Goal: Transaction & Acquisition: Purchase product/service

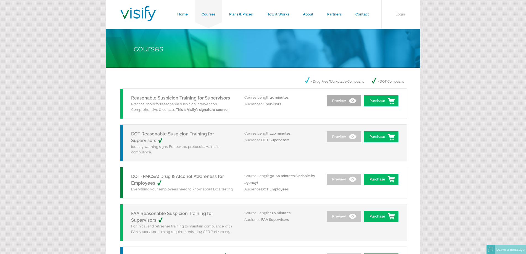
click at [351, 102] on link "Preview" at bounding box center [343, 100] width 34 height 11
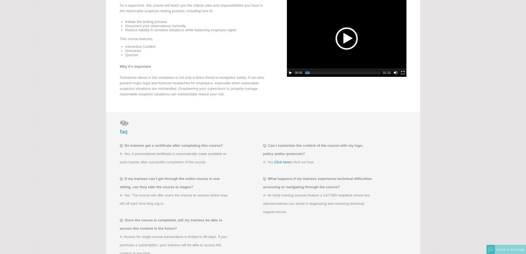
scroll to position [6, 0]
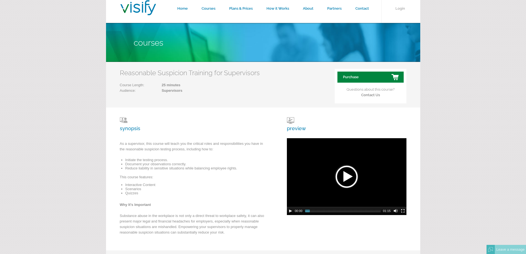
click at [377, 73] on link "Purchase" at bounding box center [370, 76] width 66 height 11
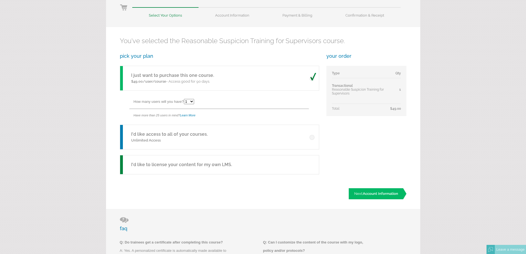
scroll to position [166, 0]
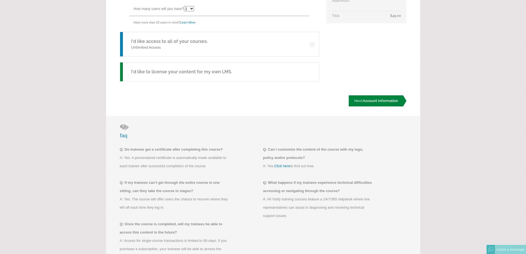
click at [390, 100] on span "Account Information" at bounding box center [379, 100] width 35 height 4
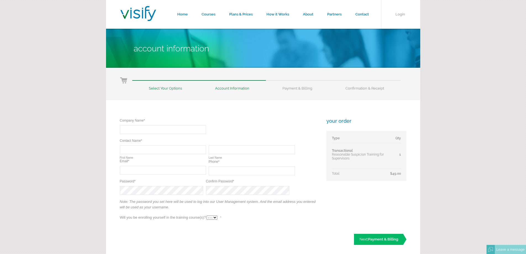
click at [164, 128] on input "text" at bounding box center [163, 129] width 86 height 9
type input "Renton Coil Spring Company"
type input "Katherine"
type input "Pepka"
type input "kpepka@gmail.com"
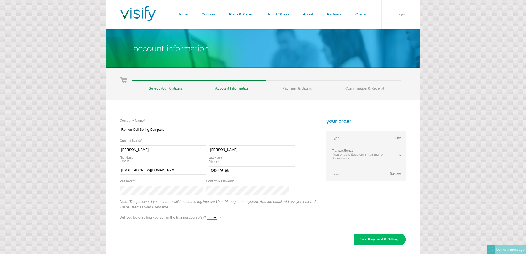
type input "(425) 442-6198"
type input "k"
type input "katherine@rentoncoilspring.com"
type input "(425) 687-0260"
drag, startPoint x: 238, startPoint y: 169, endPoint x: 89, endPoint y: 194, distance: 151.6
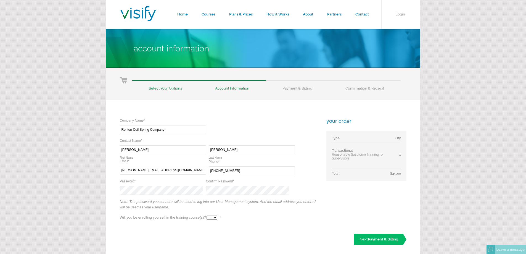
click at [89, 194] on form "Home Courses Plans & Prices How it Works About Partners Contact Login Account I…" at bounding box center [263, 164] width 526 height 329
click at [263, 225] on div "Company Name* Required Renton Coil Spring Company Contact Name* Required Requir…" at bounding box center [263, 177] width 314 height 154
click at [215, 218] on select "- - - Yes No" at bounding box center [211, 217] width 11 height 4
select select "Yes"
click at [206, 215] on select "- - - Yes No" at bounding box center [211, 217] width 11 height 4
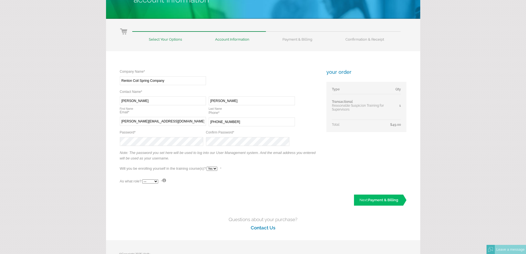
scroll to position [83, 0]
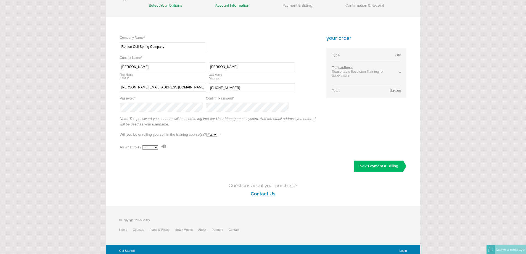
click at [158, 145] on div "As what role? --- Teacher Student * Please select a role. Excellent. You will a…" at bounding box center [219, 147] width 199 height 10
click at [154, 147] on select "--- Teacher Student" at bounding box center [150, 147] width 16 height 4
select select "True"
click at [142, 145] on select "--- Teacher Student" at bounding box center [150, 147] width 16 height 4
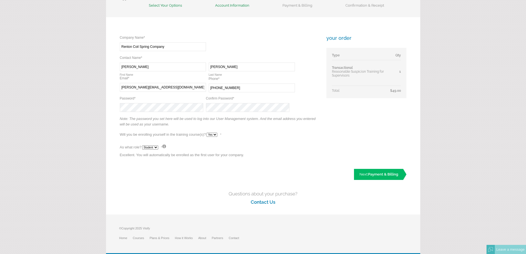
drag, startPoint x: 182, startPoint y: 46, endPoint x: 150, endPoint y: 47, distance: 31.5
click at [150, 47] on input "Renton Coil Spring Company" at bounding box center [163, 46] width 86 height 9
type input "Renton Coil Spring"
click at [298, 155] on p "Excellent. You will automatically be enrolled as the first user for your compan…" at bounding box center [219, 156] width 199 height 8
click at [380, 175] on span "Payment & Billing" at bounding box center [383, 174] width 30 height 4
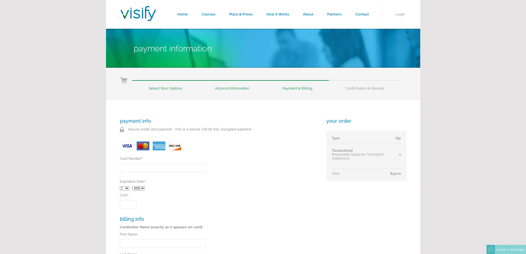
click at [167, 165] on input "Card Number *" at bounding box center [163, 167] width 86 height 9
type input "4129570037074135"
select select "3"
select select "2028"
type input "●●●"
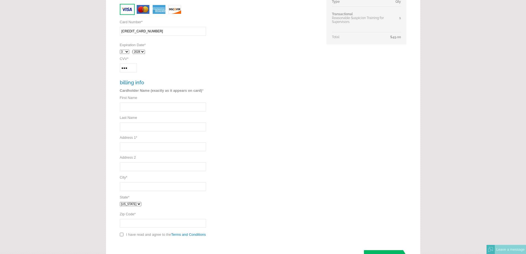
scroll to position [138, 0]
click at [176, 101] on input "First Name" at bounding box center [163, 105] width 86 height 9
type input "Kyle"
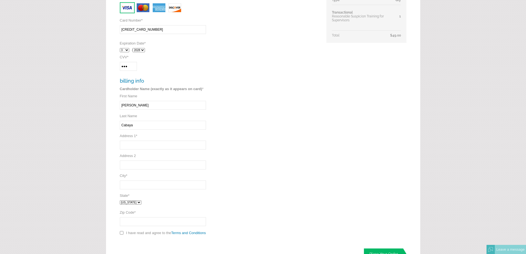
type input "Cabaya"
type input "425 S 7th St."
type input "Renton"
select select "WA"
type input "98057"
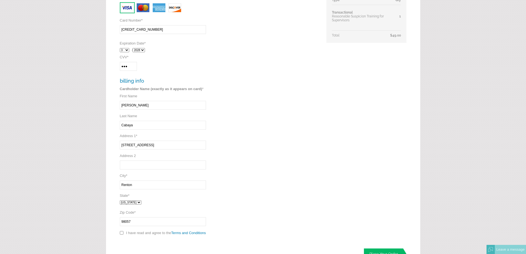
scroll to position [166, 0]
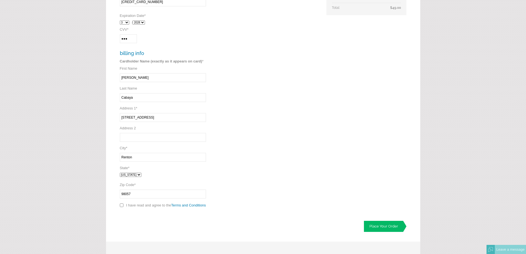
click at [137, 136] on input "Address 2" at bounding box center [163, 137] width 86 height 9
type input "PO Box 880"
click at [303, 196] on div "payment info Secure credit card payment - This is a secure 128-bit SSL encrypte…" at bounding box center [219, 81] width 199 height 258
click at [122, 206] on input "checkbox" at bounding box center [122, 205] width 4 height 4
checkbox input "true"
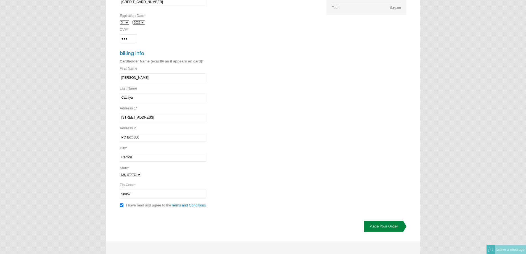
click at [389, 224] on link "Place Your Order" at bounding box center [385, 225] width 42 height 11
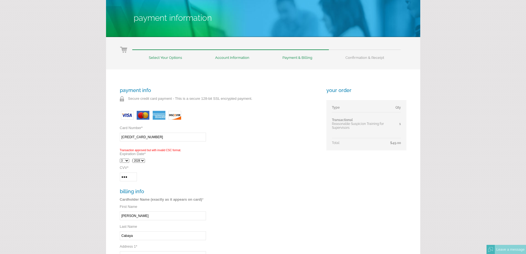
scroll to position [83, 0]
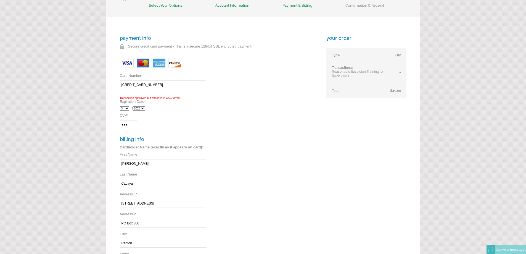
drag, startPoint x: 129, startPoint y: 124, endPoint x: 103, endPoint y: 128, distance: 25.9
click at [103, 128] on form "Home Courses Plans & Prices How it Works About Partners Contact Login Payment I…" at bounding box center [263, 147] width 526 height 460
type input "680"
drag, startPoint x: 265, startPoint y: 126, endPoint x: 248, endPoint y: 132, distance: 18.2
click at [265, 128] on div "payment info Secure credit card payment - This is a secure 128-bit SSL encrypte…" at bounding box center [219, 165] width 199 height 261
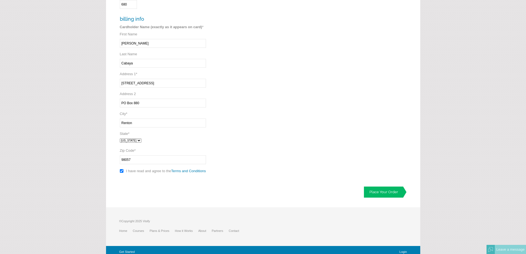
scroll to position [206, 0]
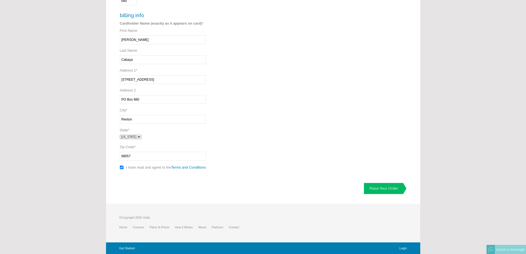
drag, startPoint x: 152, startPoint y: 100, endPoint x: 110, endPoint y: 100, distance: 42.8
click at [110, 100] on div "payment info Secure credit card payment - This is a secure 128-bit SSL encrypte…" at bounding box center [263, 49] width 314 height 310
click at [296, 132] on div "payment info Secure credit card payment - This is a secure 128-bit SSL encrypte…" at bounding box center [219, 41] width 199 height 261
click at [388, 194] on div "payment info Secure credit card payment - This is a secure 128-bit SSL encrypte…" at bounding box center [263, 49] width 314 height 310
click at [399, 191] on link "Place Your Order" at bounding box center [385, 188] width 42 height 11
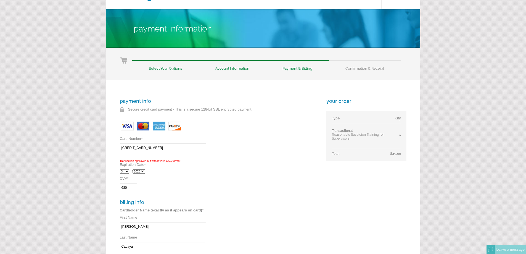
scroll to position [28, 0]
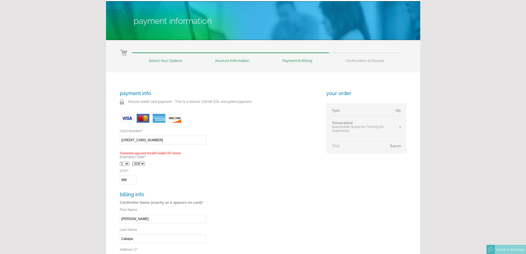
click at [134, 175] on div "payment info Secure credit card payment - This is a secure 128-bit SSL encrypte…" at bounding box center [219, 220] width 199 height 261
click at [135, 178] on input "680" at bounding box center [128, 179] width 17 height 9
click at [234, 177] on div "payment info Secure credit card payment - This is a secure 128-bit SSL encrypte…" at bounding box center [219, 220] width 199 height 261
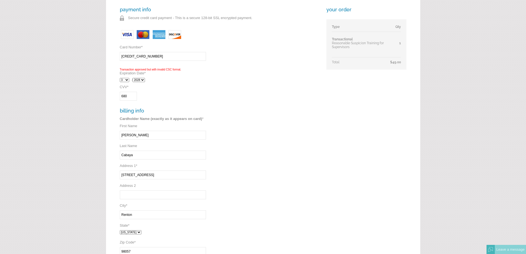
scroll to position [166, 0]
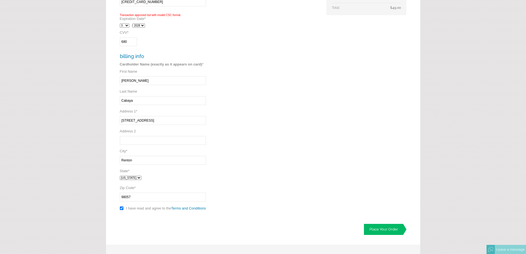
click at [162, 121] on input "425 S 7th St." at bounding box center [163, 120] width 86 height 9
type input "[STREET_ADDRESS]"
click at [287, 159] on div "payment info Secure credit card payment - This is a secure 128-bit SSL encrypte…" at bounding box center [219, 82] width 199 height 261
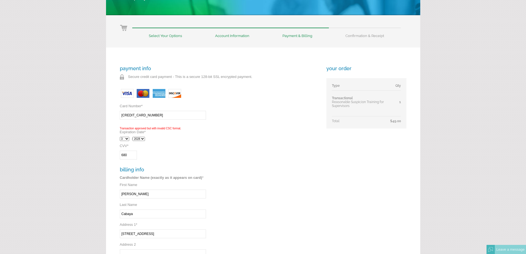
scroll to position [28, 0]
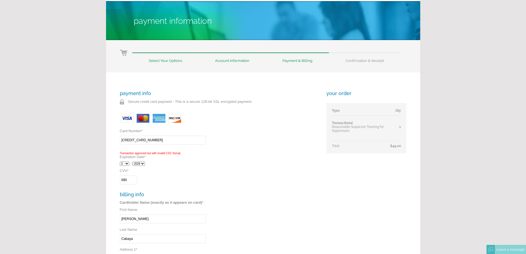
click at [127, 164] on select "1 2 3 4 5 6 7 8 9 10 11 12" at bounding box center [124, 163] width 9 height 4
click at [120, 161] on select "1 2 3 4 5 6 7 8 9 10 11 12" at bounding box center [124, 163] width 9 height 4
click at [142, 162] on select "2025 2026 2027 2028 2029 2030 2031 2032" at bounding box center [138, 163] width 12 height 4
click at [134, 161] on select "2025 2026 2027 2028 2029 2030 2031 2032" at bounding box center [138, 163] width 12 height 4
click at [145, 162] on select "2025 2026 2027 2028 2029 2030 2031 2032" at bounding box center [138, 163] width 12 height 4
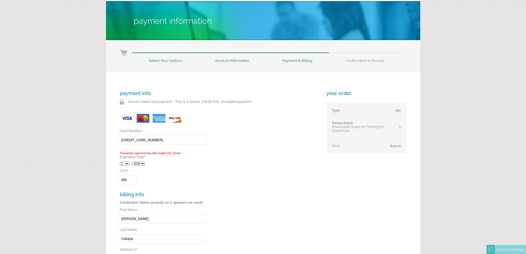
select select "2028"
click at [134, 161] on select "2025 2026 2027 2028 2029 2030 2031 2032" at bounding box center [138, 163] width 12 height 4
drag, startPoint x: 206, startPoint y: 181, endPoint x: 238, endPoint y: 187, distance: 32.8
click at [206, 181] on div "payment info Secure credit card payment - This is a secure 128-bit SSL encrypte…" at bounding box center [219, 220] width 199 height 261
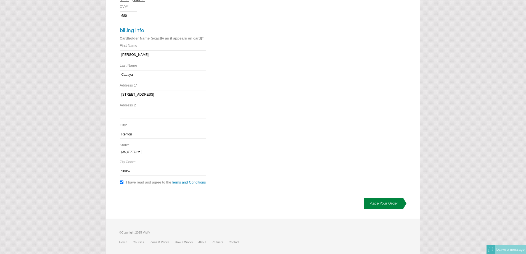
scroll to position [206, 0]
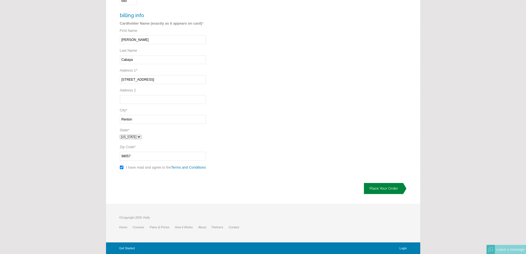
click at [382, 187] on link "Place Your Order" at bounding box center [385, 188] width 42 height 11
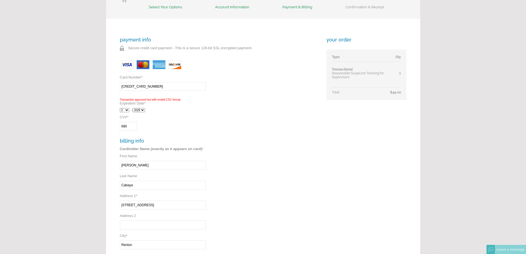
scroll to position [110, 0]
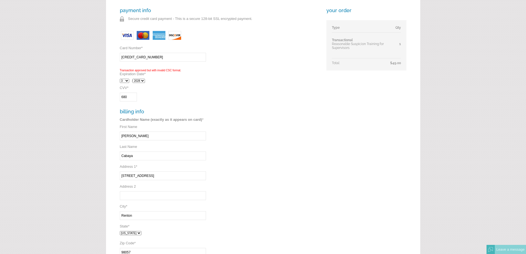
drag, startPoint x: 164, startPoint y: 57, endPoint x: 84, endPoint y: 66, distance: 79.7
click at [84, 66] on form "Home Courses Plans & Prices How it Works About Partners Contact Login Payment I…" at bounding box center [263, 120] width 526 height 460
click at [226, 89] on div "payment info Secure credit card payment - This is a secure 128-bit SSL encrypte…" at bounding box center [219, 137] width 199 height 261
click at [197, 154] on input "Cabaya" at bounding box center [163, 155] width 86 height 9
click at [269, 192] on div "payment info Secure credit card payment - This is a secure 128-bit SSL encrypte…" at bounding box center [219, 137] width 199 height 261
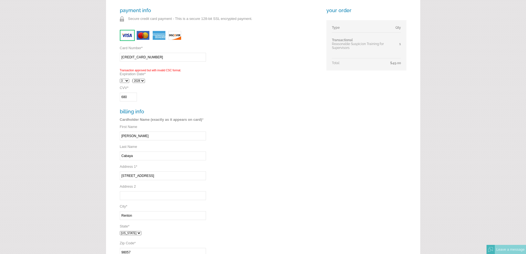
scroll to position [206, 0]
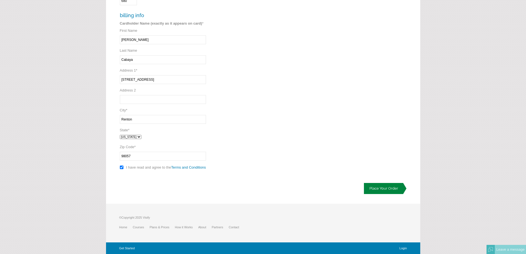
click at [382, 188] on link "Place Your Order" at bounding box center [385, 188] width 42 height 11
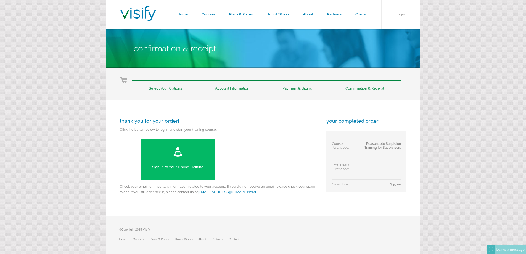
scroll to position [12, 0]
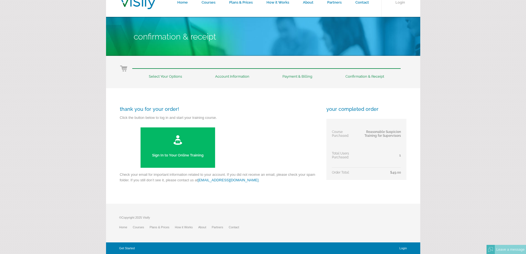
click at [180, 156] on link "Sign In to Your Online Training" at bounding box center [177, 147] width 74 height 40
